Goal: Navigation & Orientation: Find specific page/section

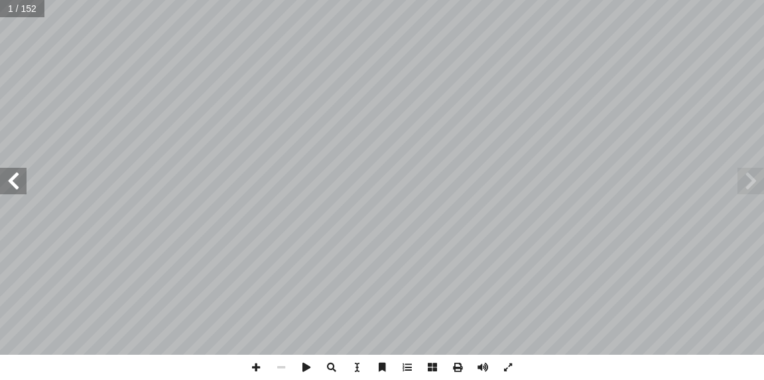
click at [16, 180] on span at bounding box center [13, 181] width 27 height 27
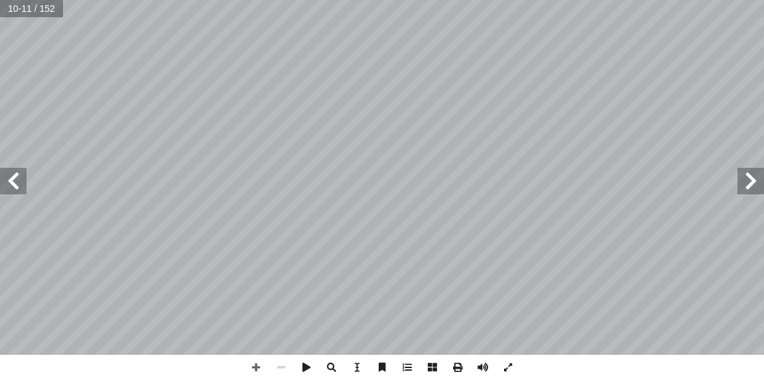
click at [0, 191] on span at bounding box center [13, 181] width 27 height 27
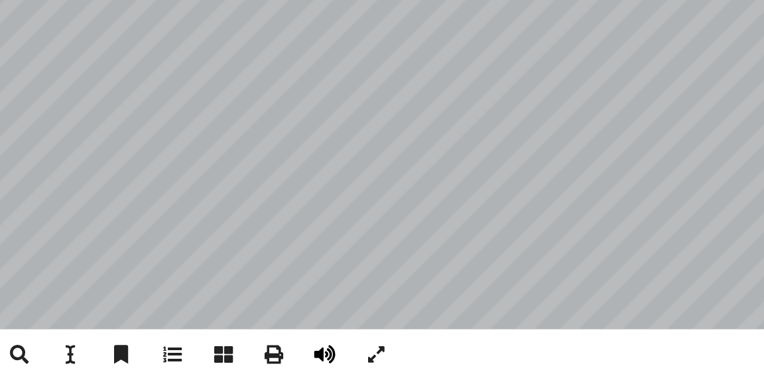
click at [482, 366] on span at bounding box center [482, 367] width 25 height 25
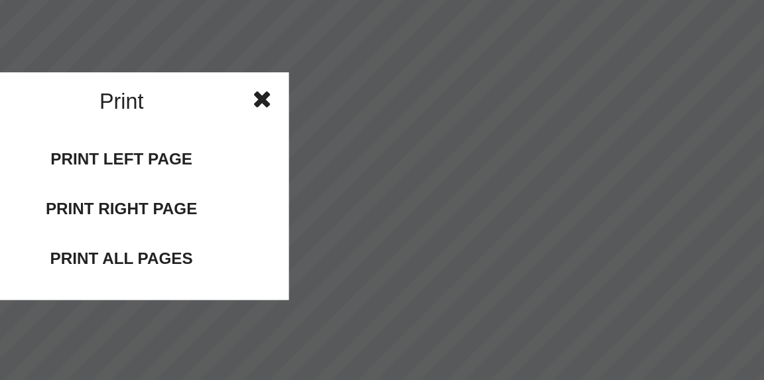
click at [449, 142] on span at bounding box center [452, 140] width 24 height 27
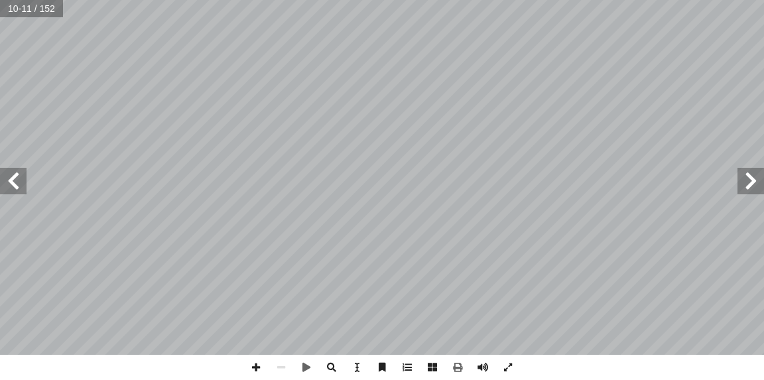
click at [762, 180] on span at bounding box center [751, 181] width 27 height 27
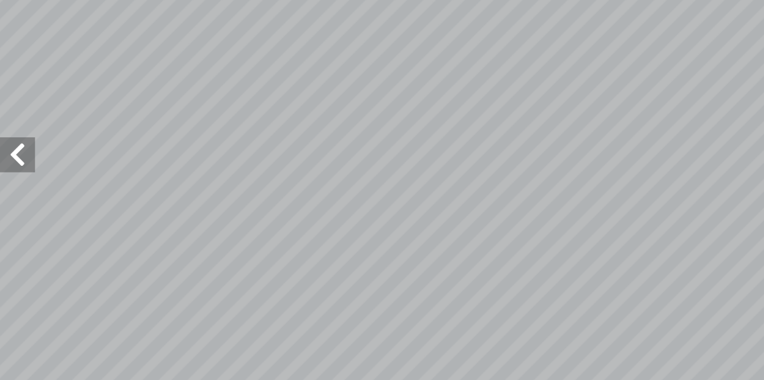
click at [8, 174] on span at bounding box center [13, 181] width 27 height 27
